Goal: Task Accomplishment & Management: Manage account settings

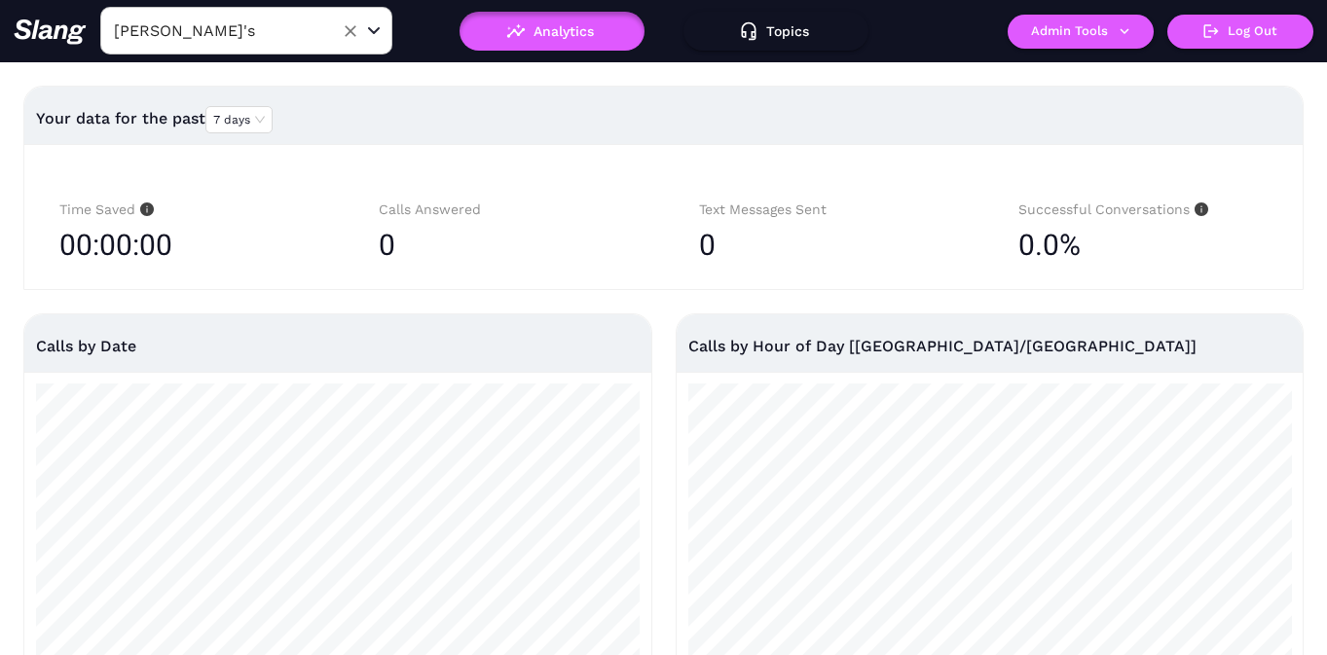
click at [333, 31] on div "[PERSON_NAME]'s ​" at bounding box center [246, 31] width 292 height 48
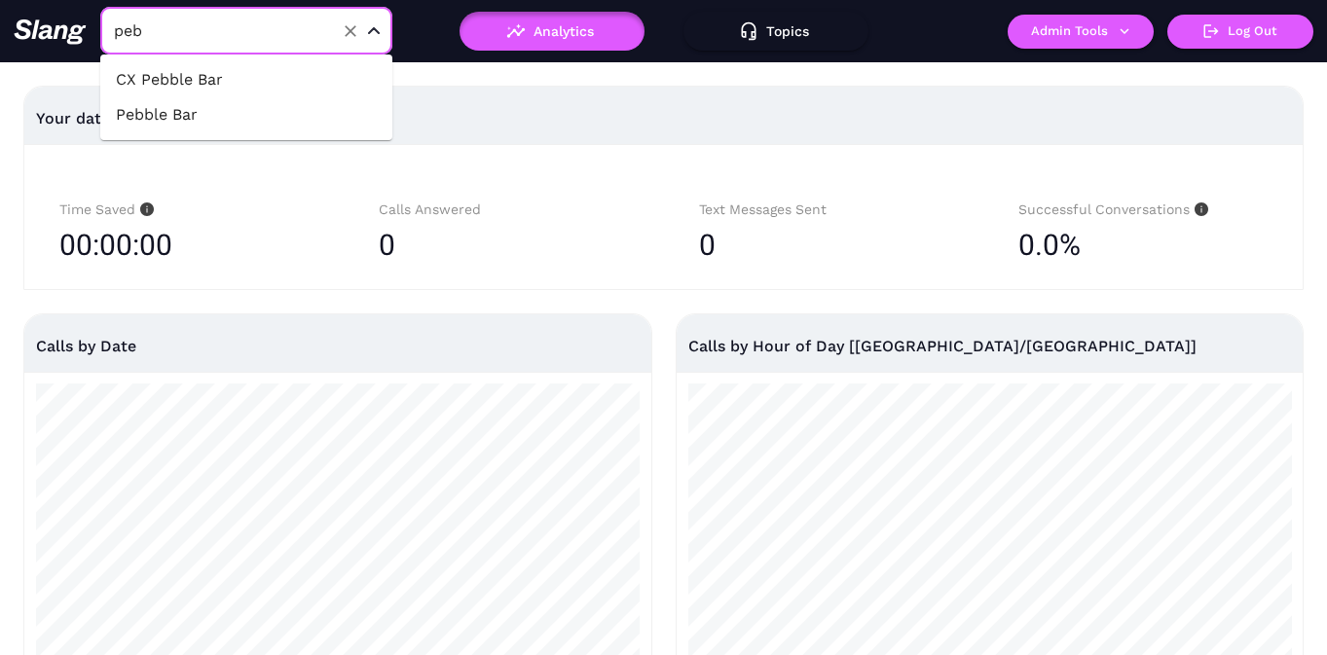
type input "pebb"
click at [225, 128] on li "Pebble Bar" at bounding box center [246, 114] width 292 height 35
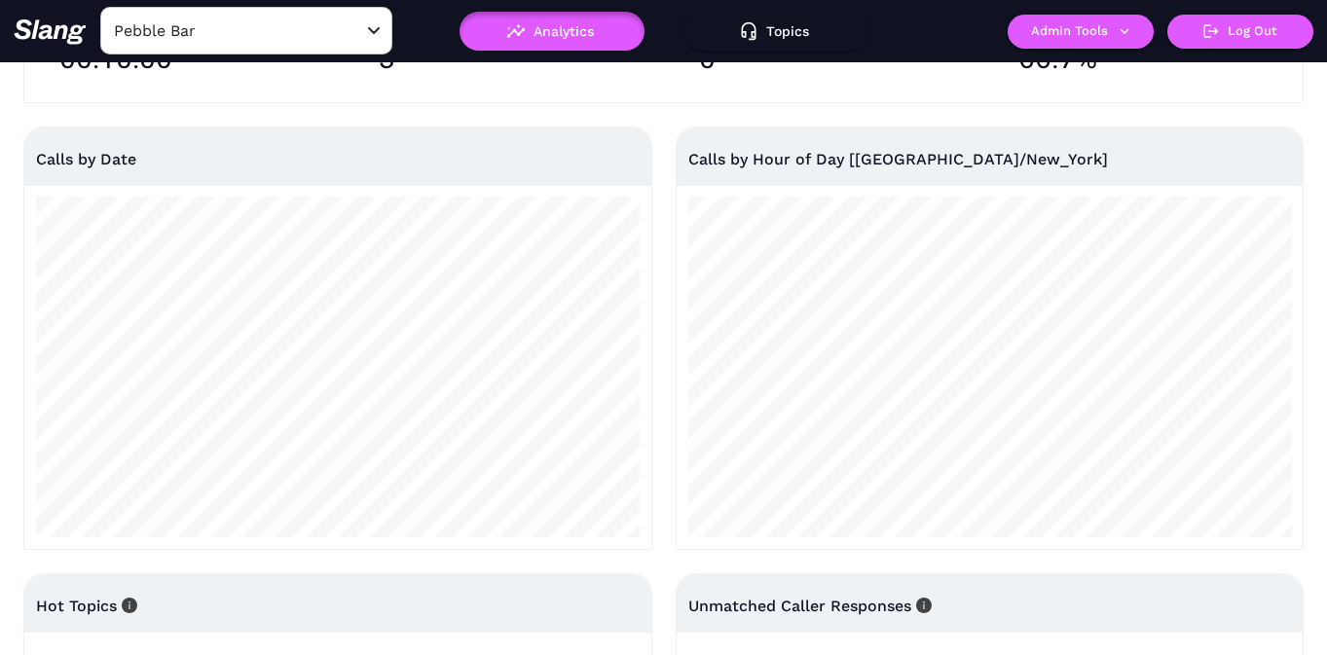
scroll to position [189, 0]
click at [294, 25] on input "Pebble Bar" at bounding box center [216, 31] width 214 height 30
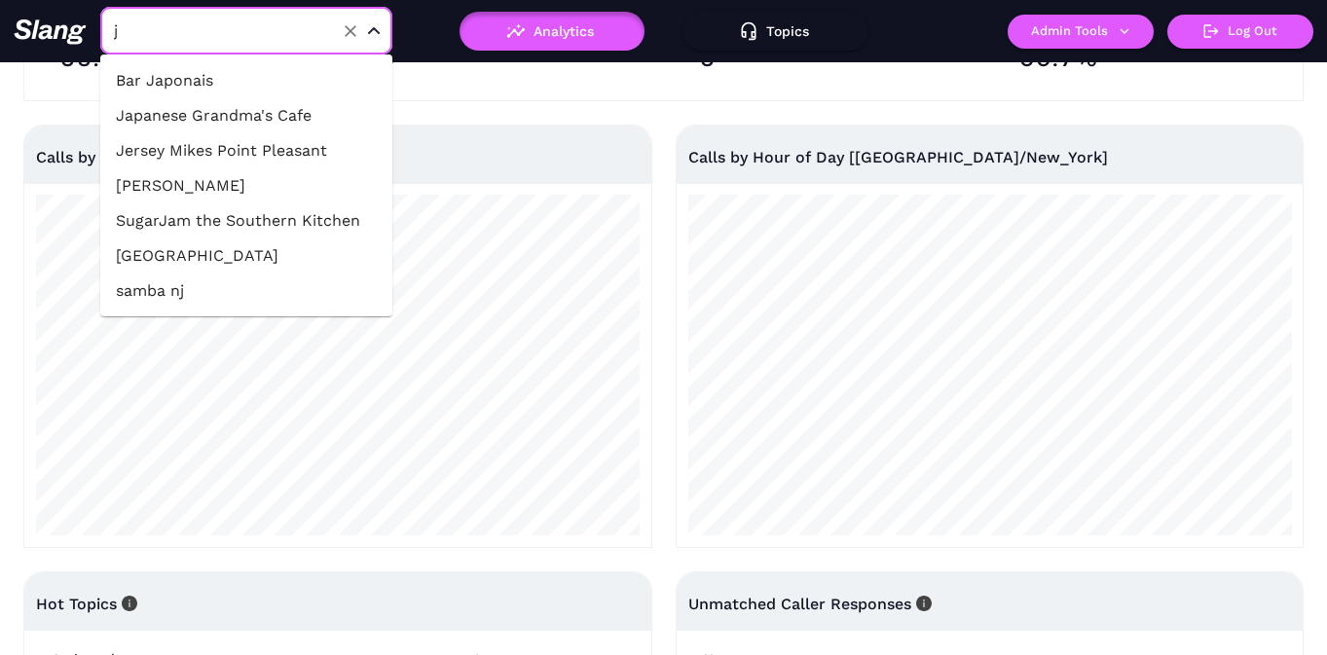
scroll to position [0, 0]
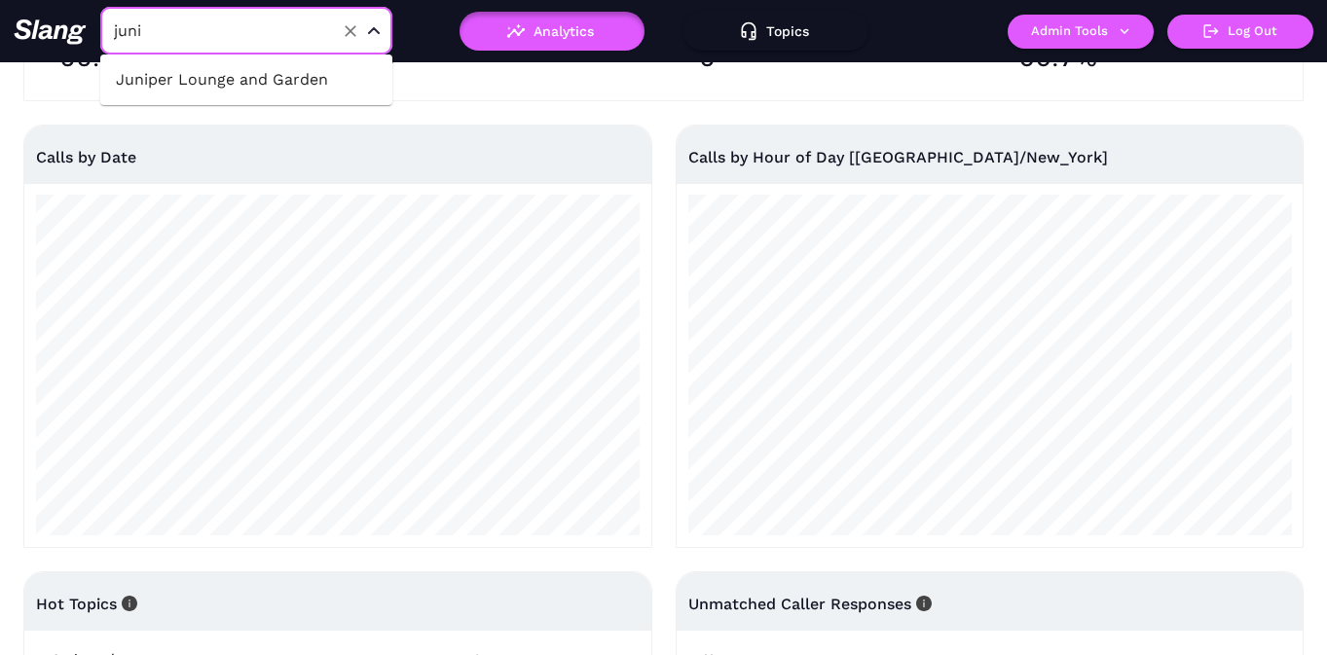
type input "junip"
click at [275, 77] on li "Juniper Lounge and Garden" at bounding box center [246, 79] width 292 height 35
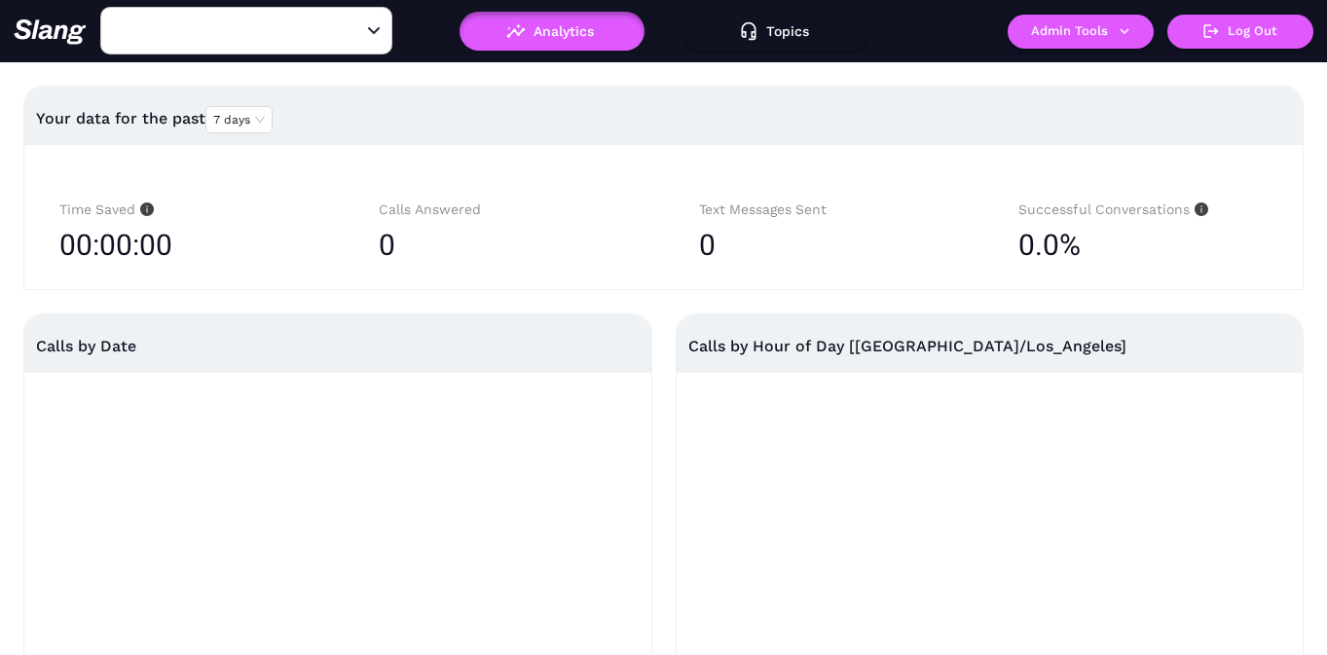
type input "Juniper Lounge and Garden"
click at [1042, 42] on button "Admin Tools" at bounding box center [1080, 32] width 146 height 34
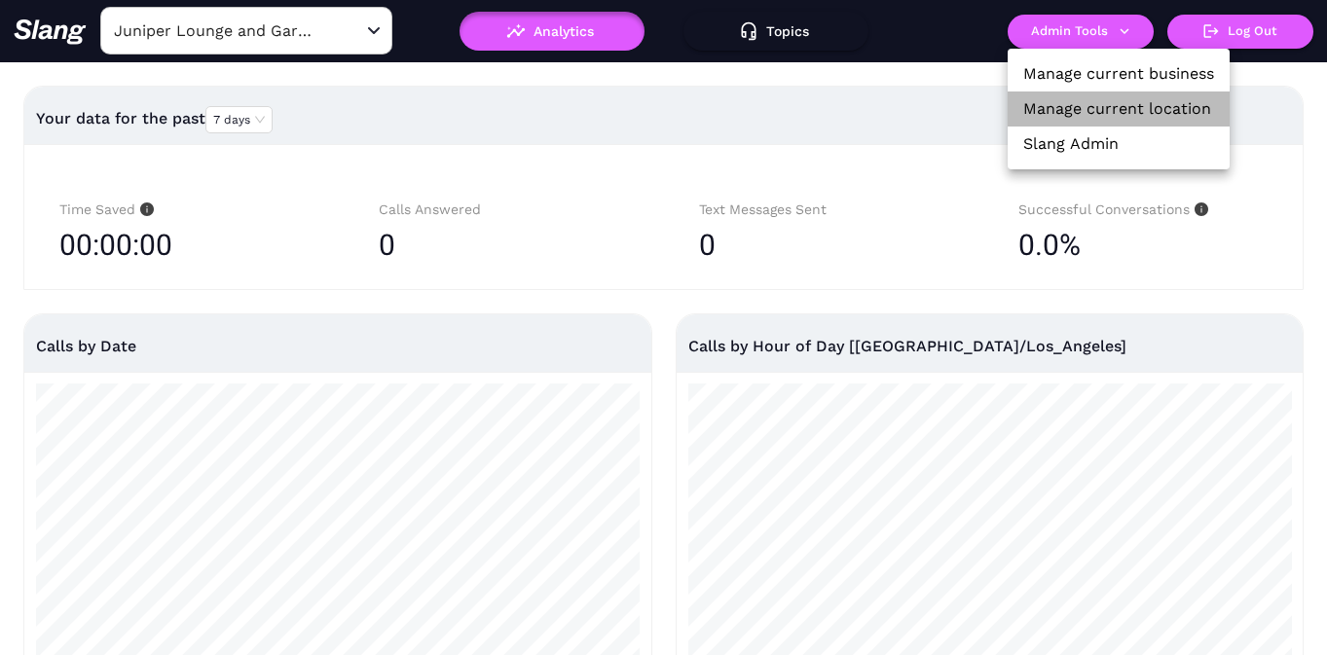
click at [1048, 102] on link "Manage current location" at bounding box center [1117, 108] width 188 height 23
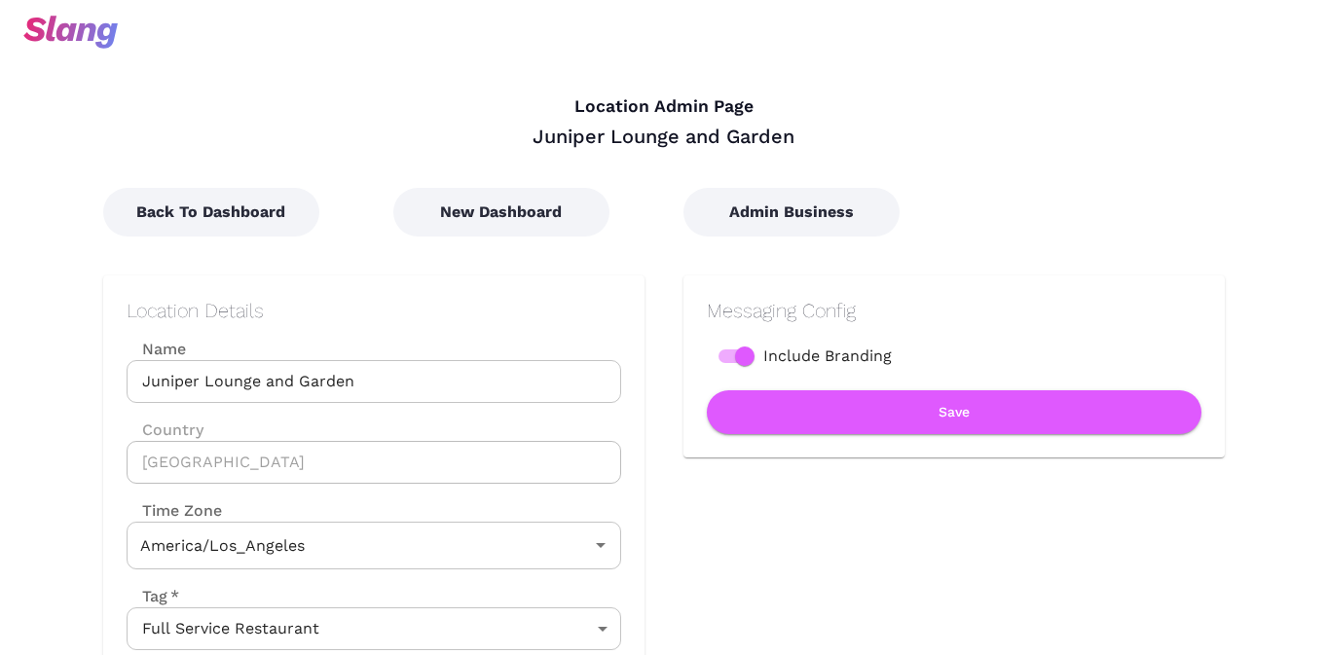
type input "Pacific Time"
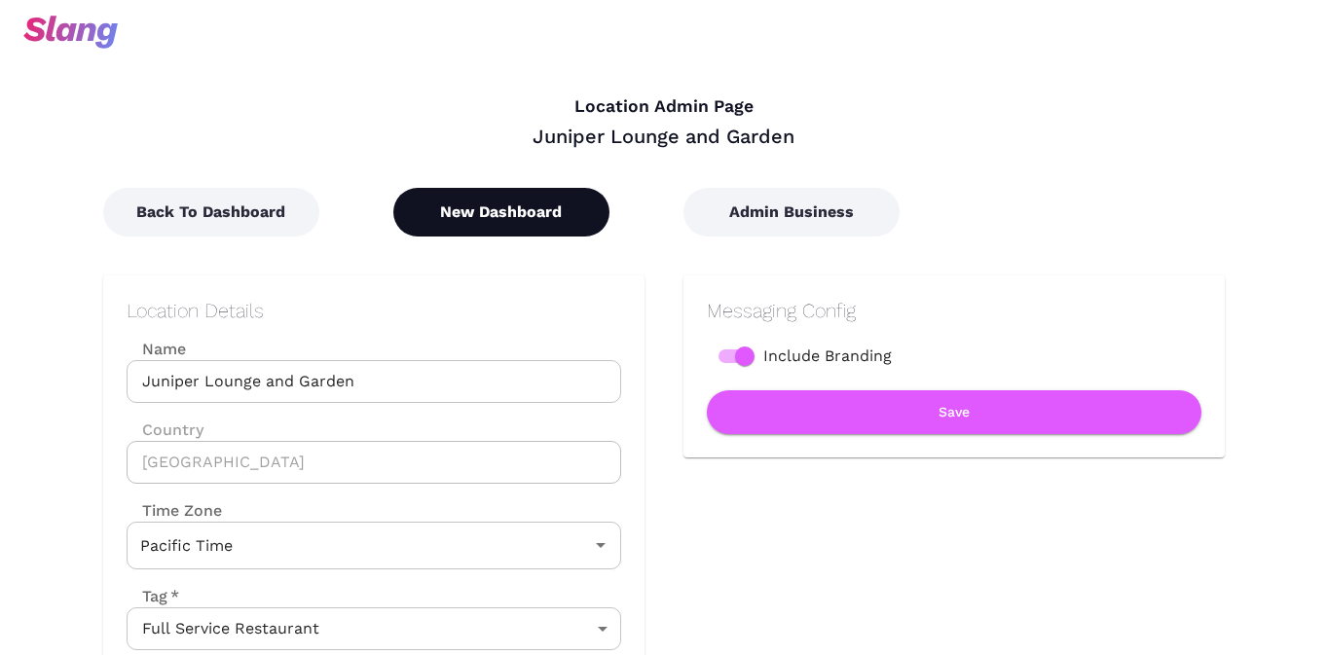
click at [493, 213] on button "New Dashboard" at bounding box center [501, 212] width 216 height 49
